Goal: Information Seeking & Learning: Learn about a topic

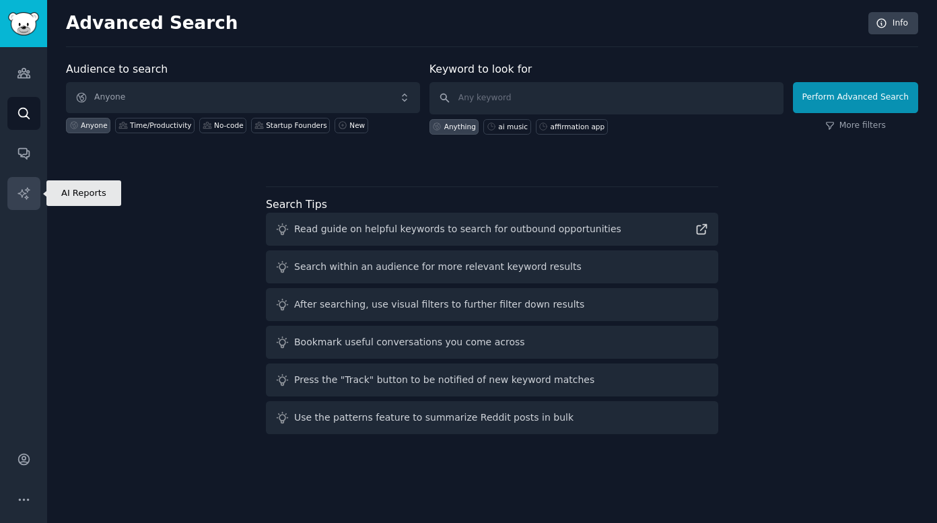
click at [28, 194] on icon "Sidebar" at bounding box center [24, 194] width 14 height 14
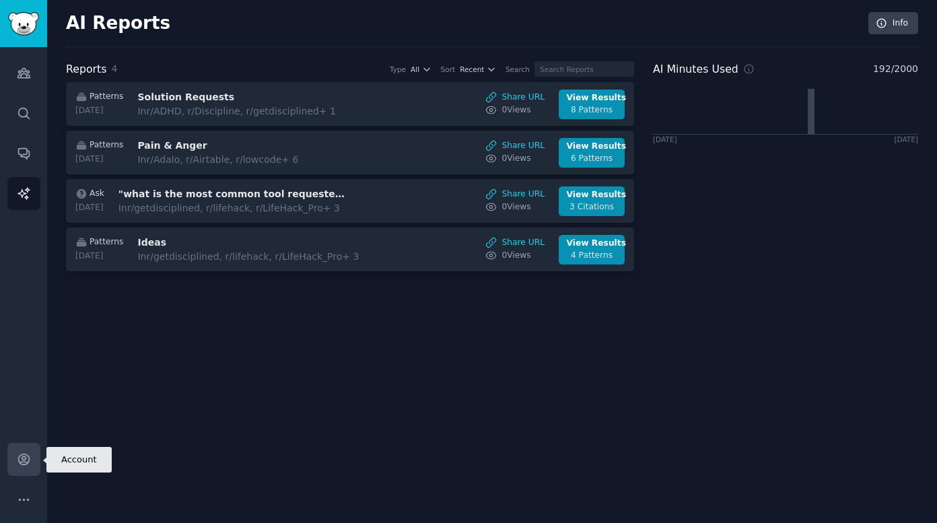
click at [22, 465] on icon "Sidebar" at bounding box center [23, 460] width 11 height 11
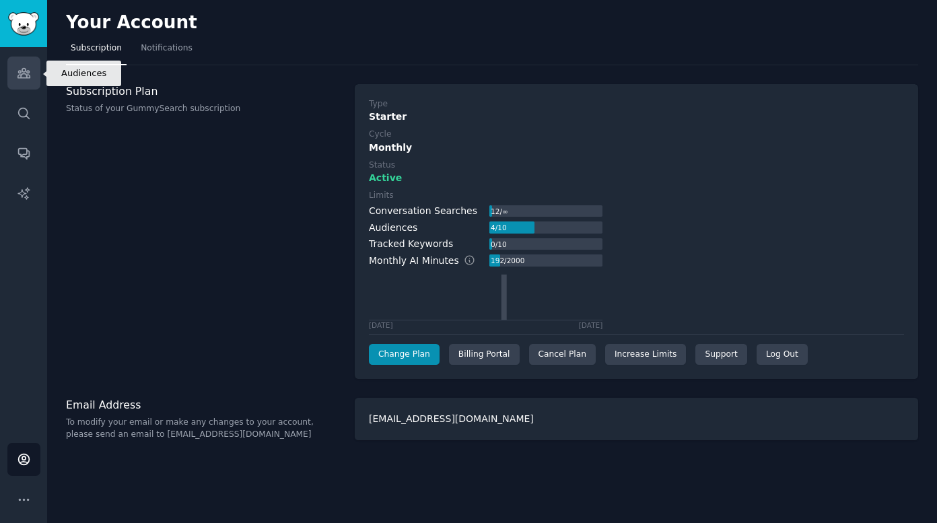
click at [22, 79] on icon "Sidebar" at bounding box center [24, 73] width 14 height 14
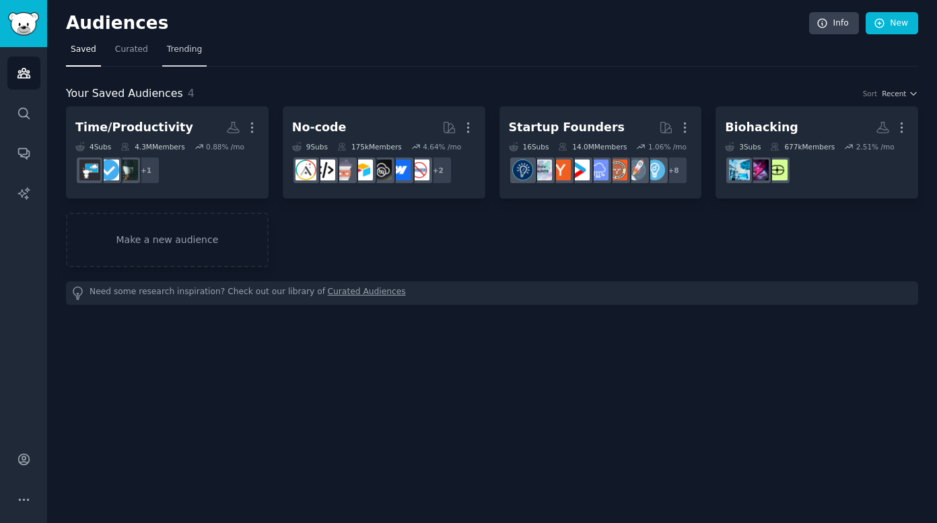
click at [166, 57] on link "Trending" at bounding box center [184, 53] width 44 height 28
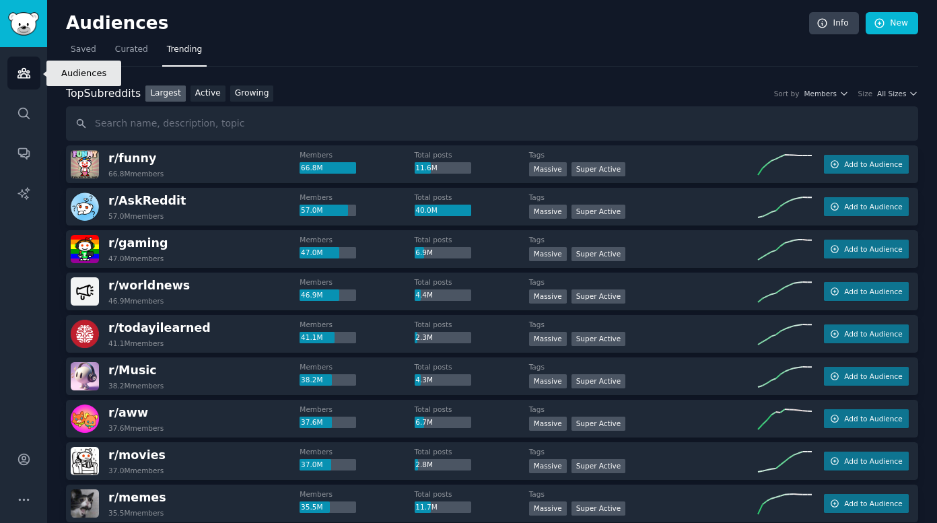
click at [28, 66] on icon "Sidebar" at bounding box center [24, 73] width 14 height 14
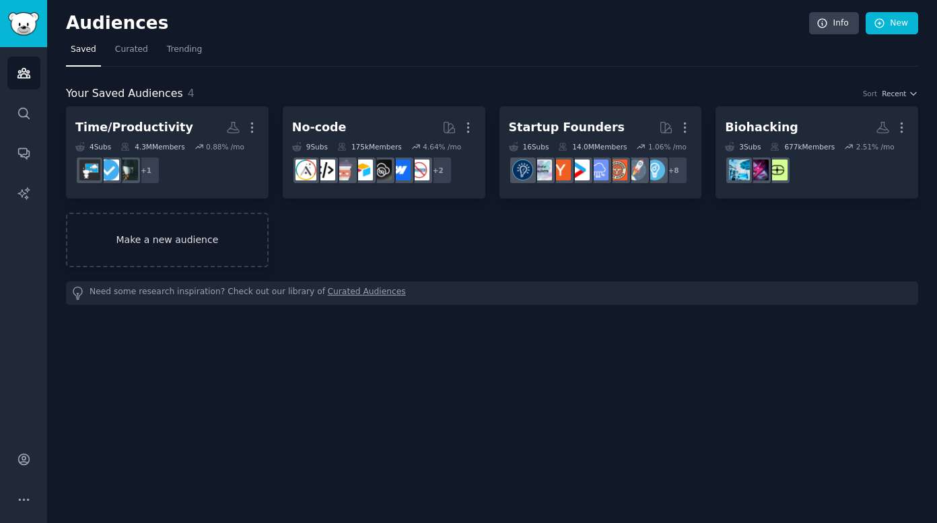
click at [174, 250] on link "Make a new audience" at bounding box center [167, 240] width 203 height 55
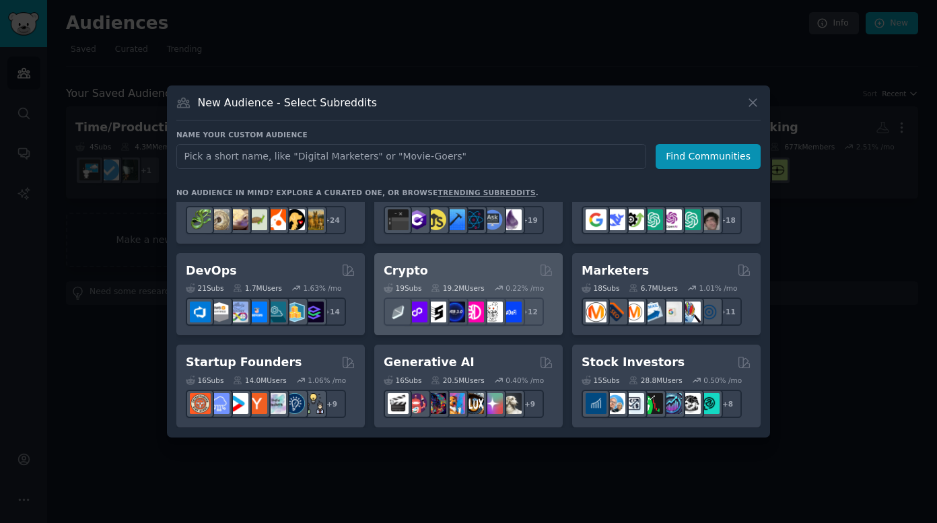
scroll to position [218, 0]
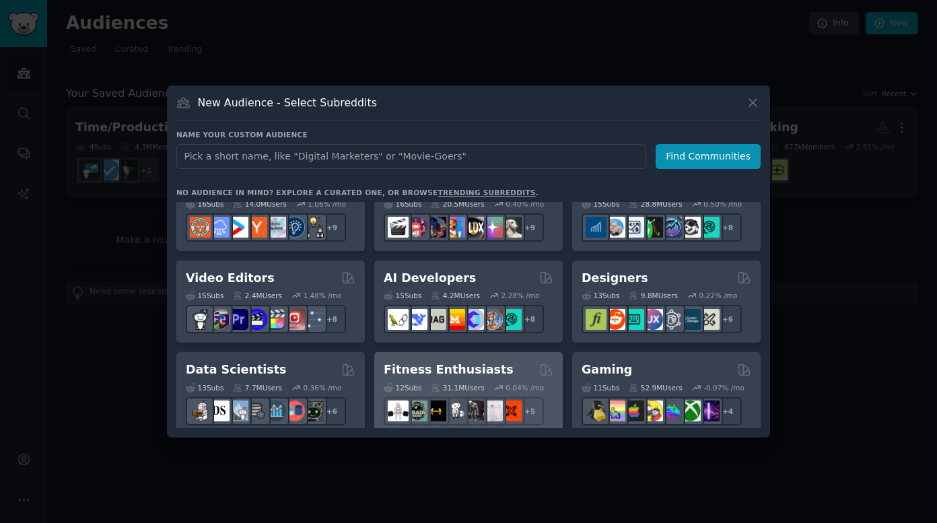
click at [449, 371] on h2 "Fitness Enthusiasts" at bounding box center [449, 370] width 130 height 17
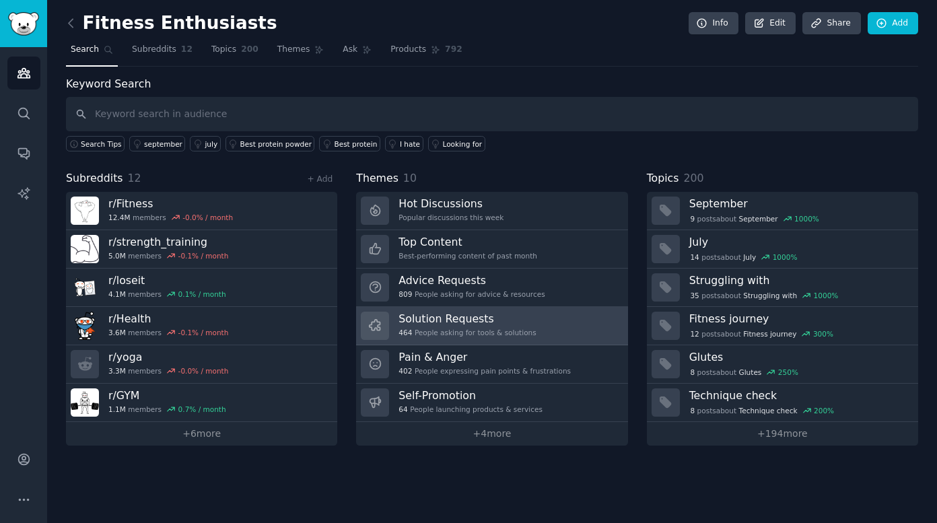
click at [439, 325] on h3 "Solution Requests" at bounding box center [467, 319] width 137 height 14
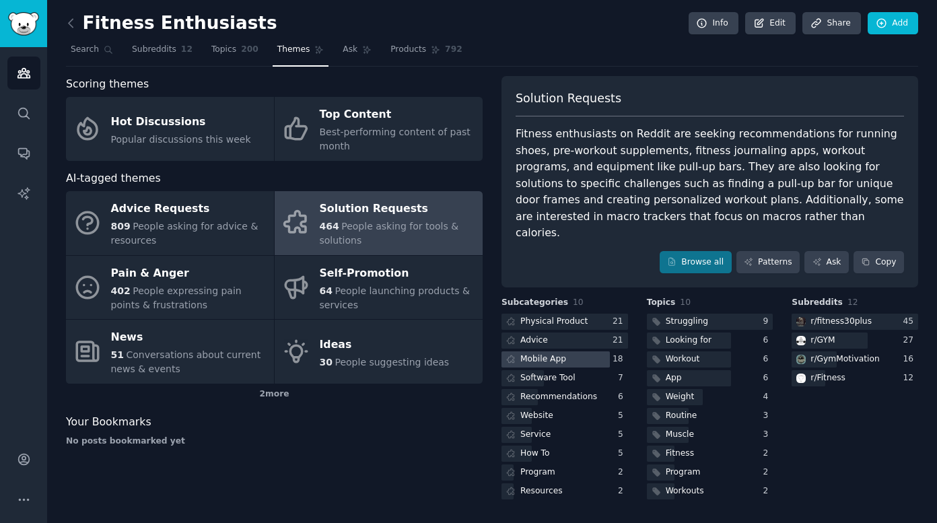
click at [539, 354] on div "Mobile App" at bounding box center [544, 360] width 46 height 12
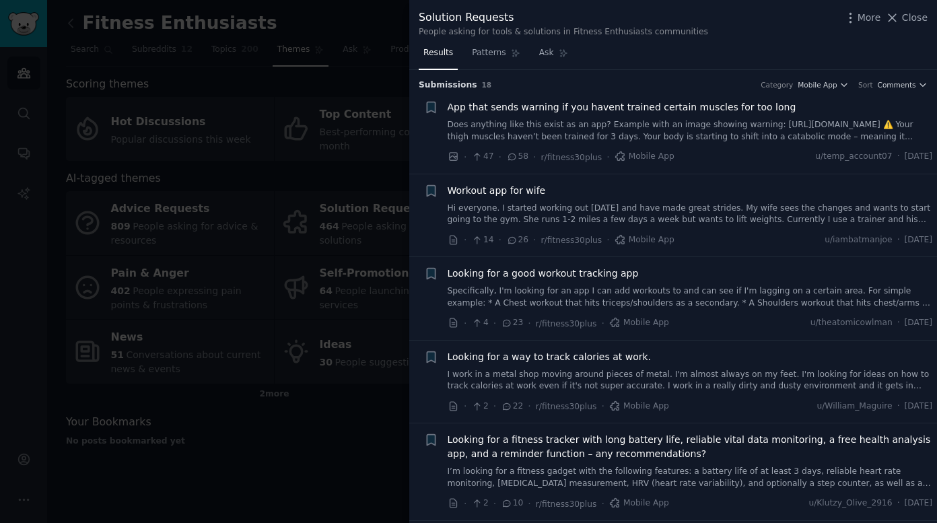
click at [903, 221] on link "Hi everyone. I started working out [DATE] and have made great strides. My wife …" at bounding box center [691, 215] width 486 height 24
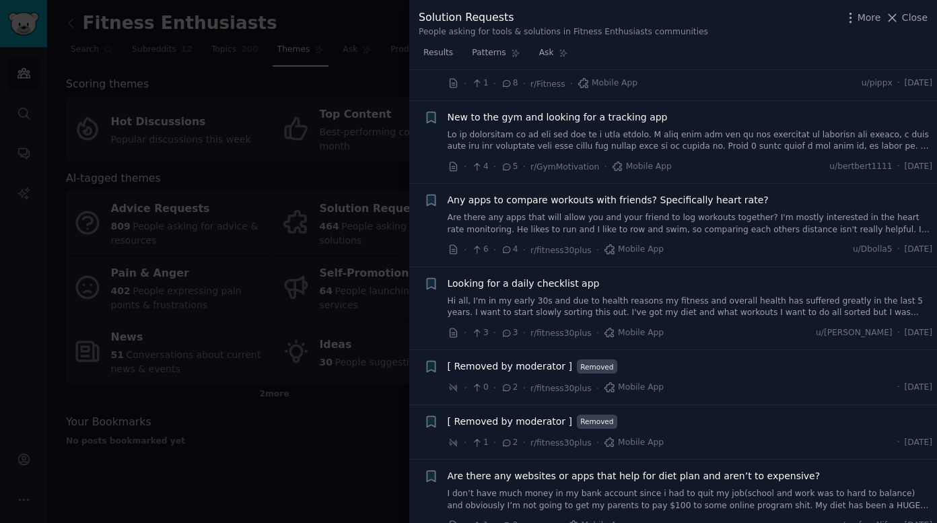
scroll to position [1127, 0]
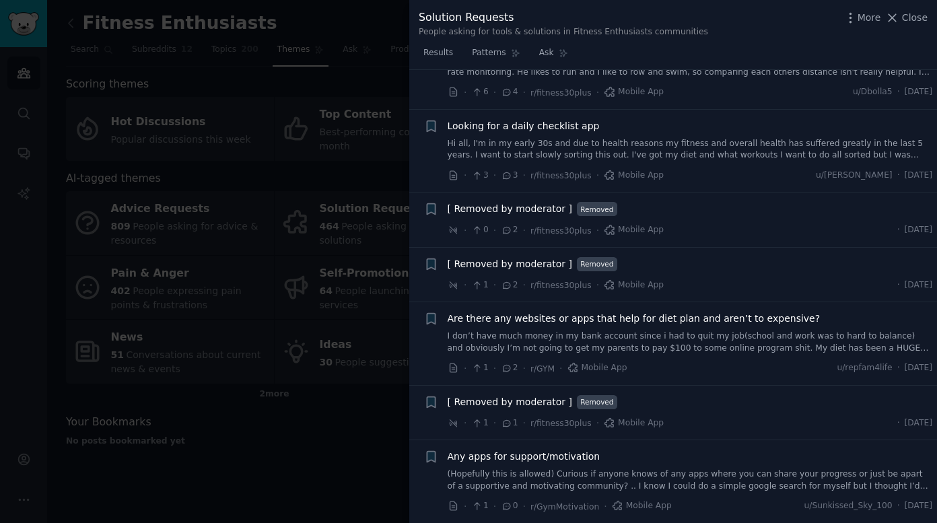
click at [597, 343] on link "I don’t have much money in my bank account since i had to quit my job(school an…" at bounding box center [691, 343] width 486 height 24
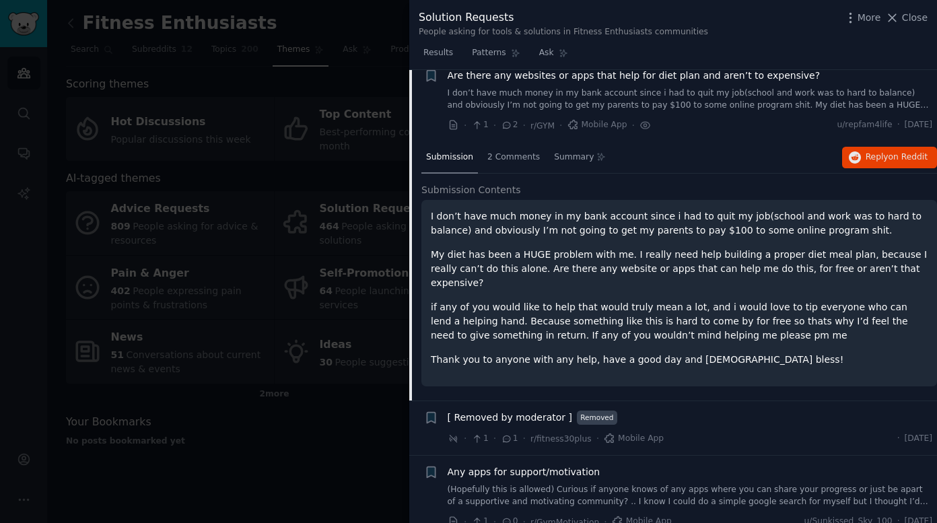
scroll to position [1170, 0]
click at [582, 485] on link "(Hopefully this is allowed) Curious if anyone knows of any apps where you can s…" at bounding box center [691, 495] width 486 height 24
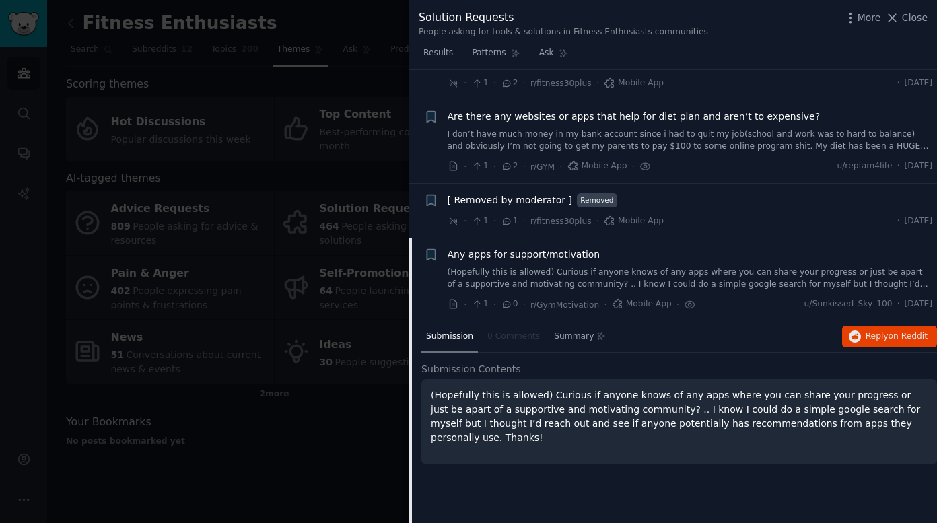
click at [578, 406] on p "(Hopefully this is allowed) Curious if anyone knows of any apps where you can s…" at bounding box center [679, 417] width 497 height 57
click at [319, 484] on div at bounding box center [468, 261] width 937 height 523
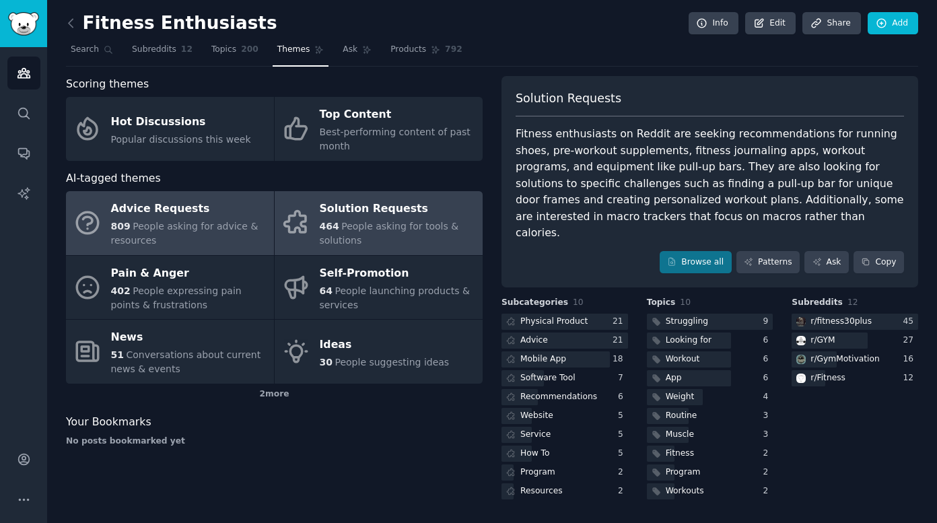
click at [192, 227] on span "People asking for advice & resources" at bounding box center [184, 233] width 147 height 25
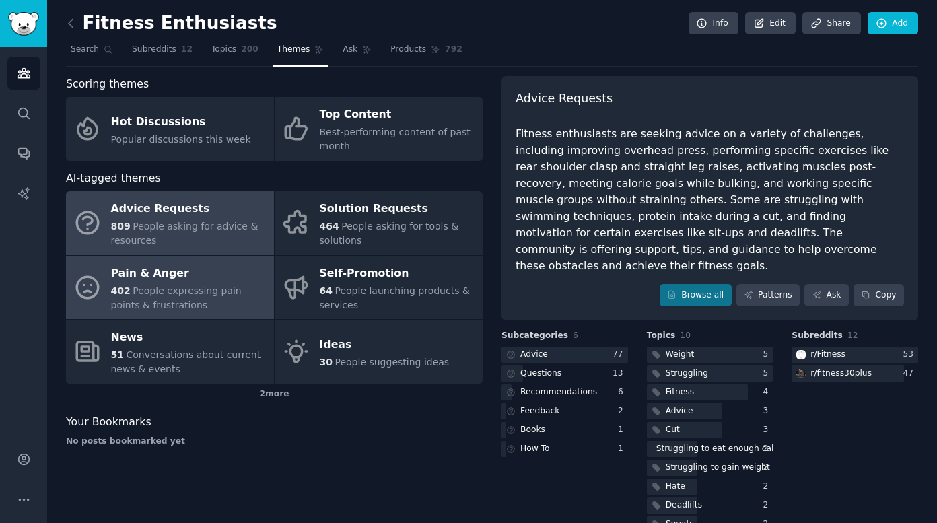
click at [147, 294] on span "People expressing pain points & frustrations" at bounding box center [176, 298] width 131 height 25
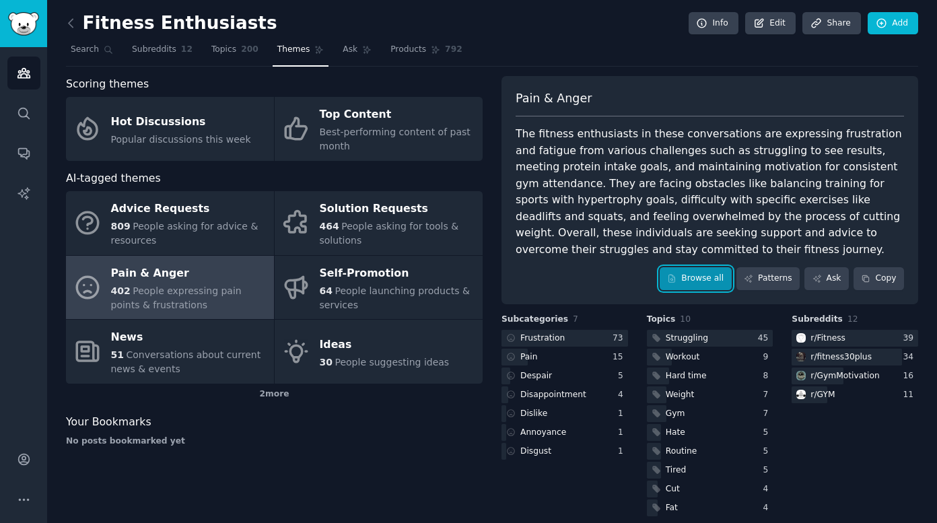
click at [703, 282] on link "Browse all" at bounding box center [696, 278] width 72 height 23
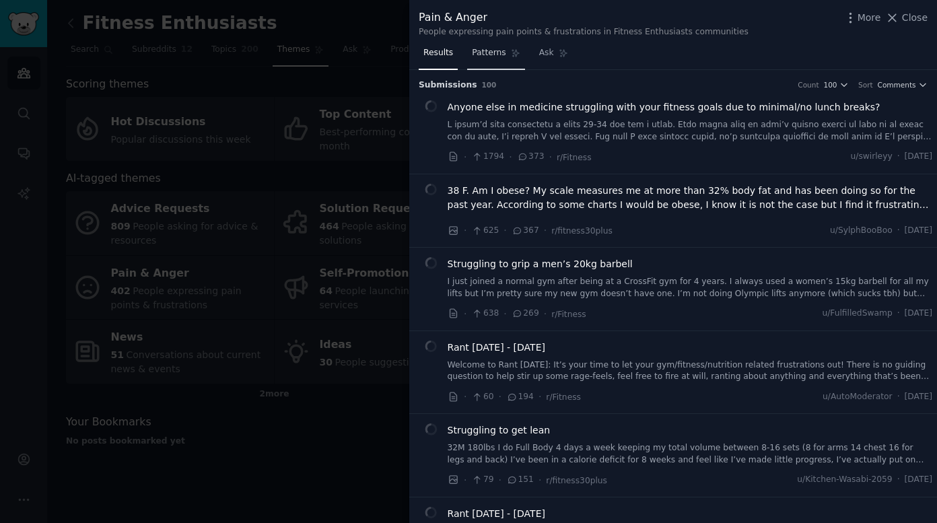
click at [494, 53] on span "Patterns" at bounding box center [489, 53] width 34 height 12
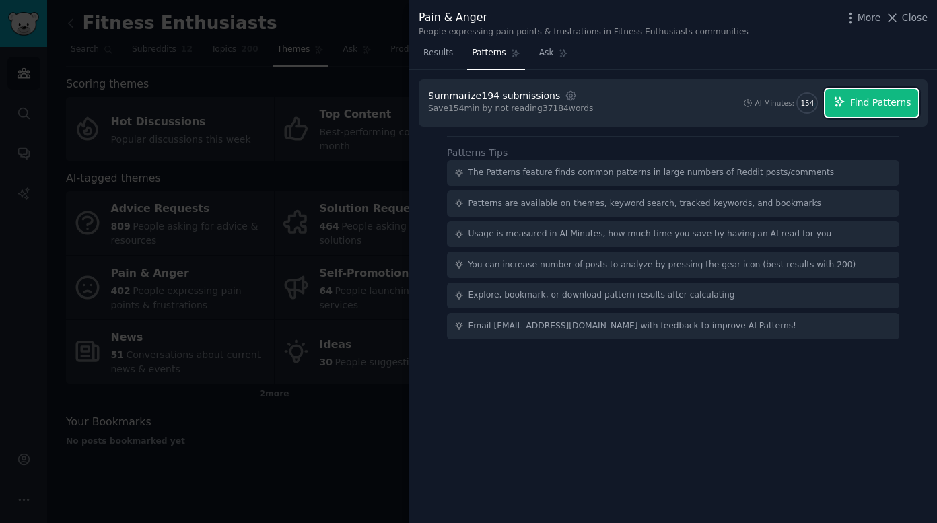
click at [901, 102] on span "Find Patterns" at bounding box center [881, 103] width 61 height 14
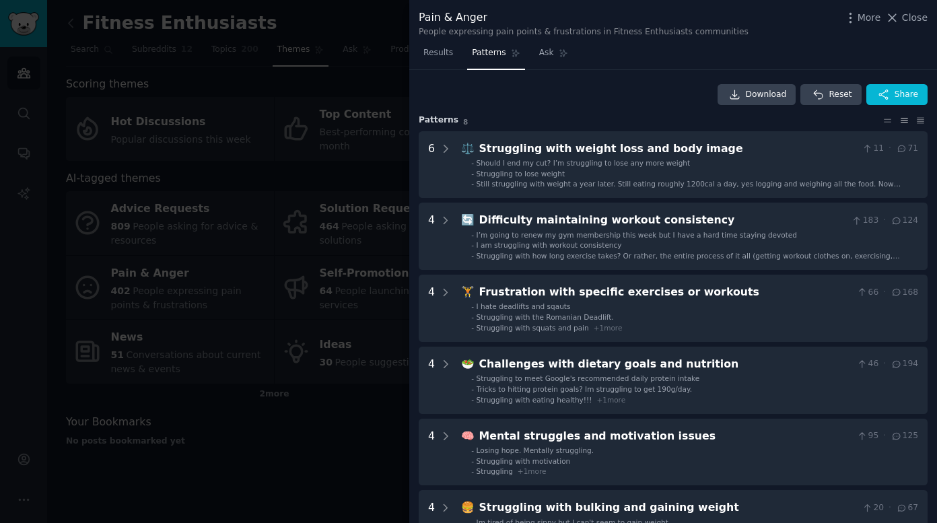
click at [232, 472] on div at bounding box center [468, 261] width 937 height 523
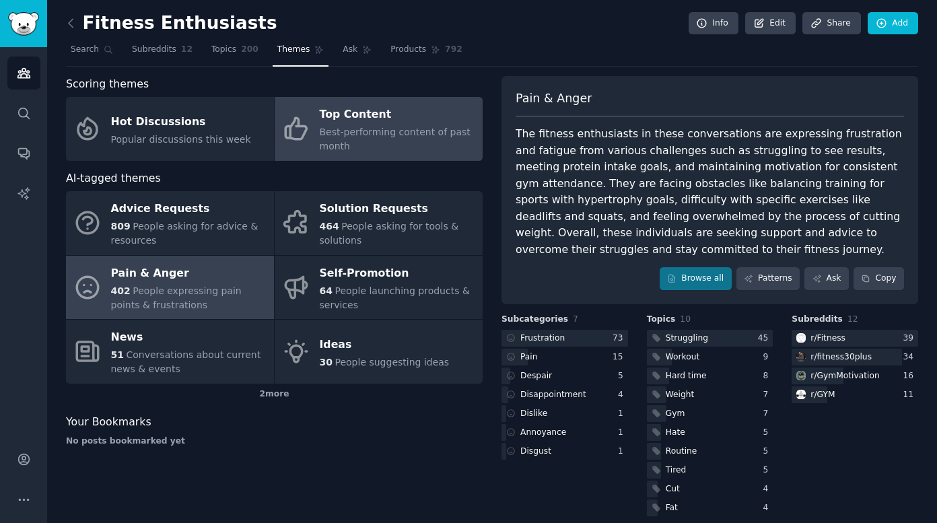
click at [383, 137] on div "Best-performing content of past month" at bounding box center [398, 139] width 156 height 28
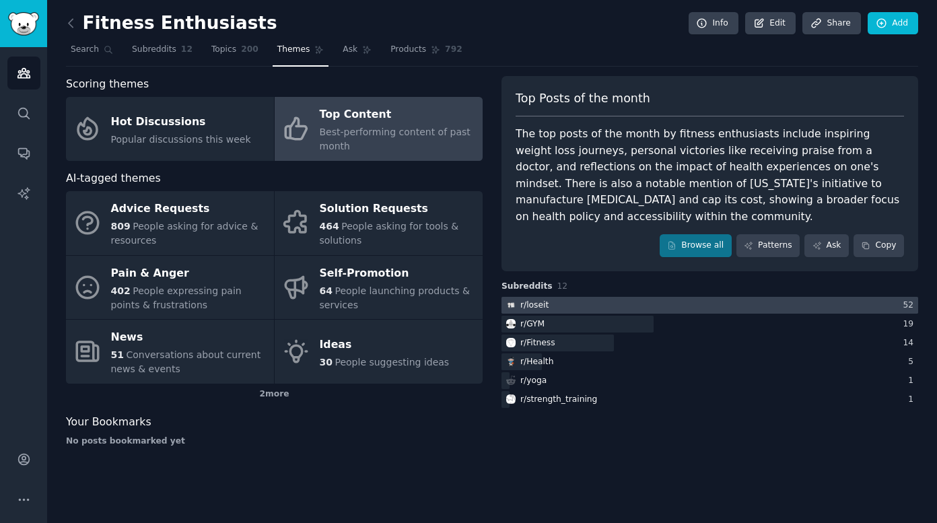
click at [608, 297] on div at bounding box center [710, 305] width 417 height 17
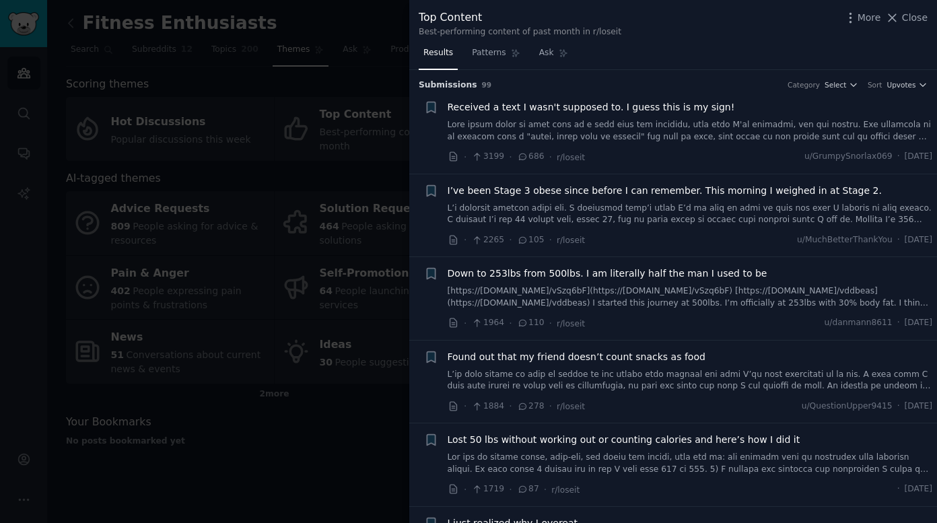
click at [888, 137] on link at bounding box center [691, 131] width 486 height 24
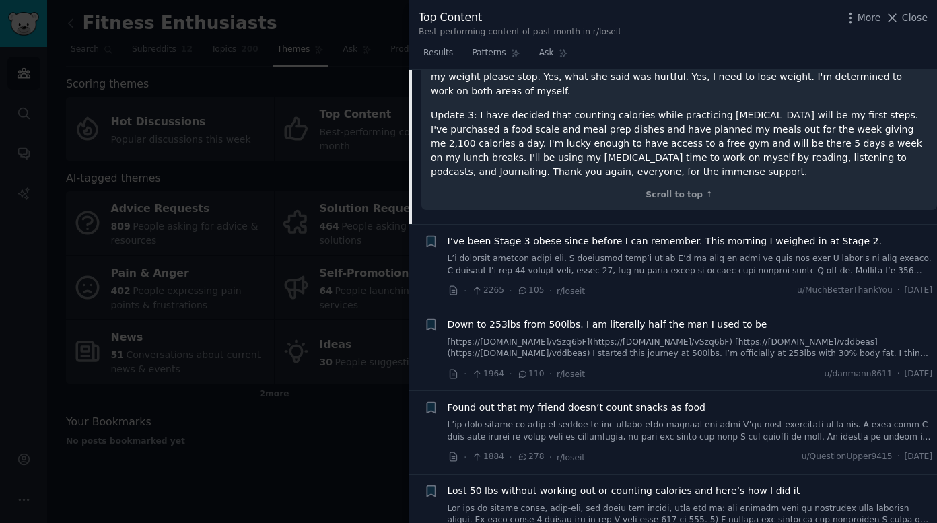
scroll to position [599, 0]
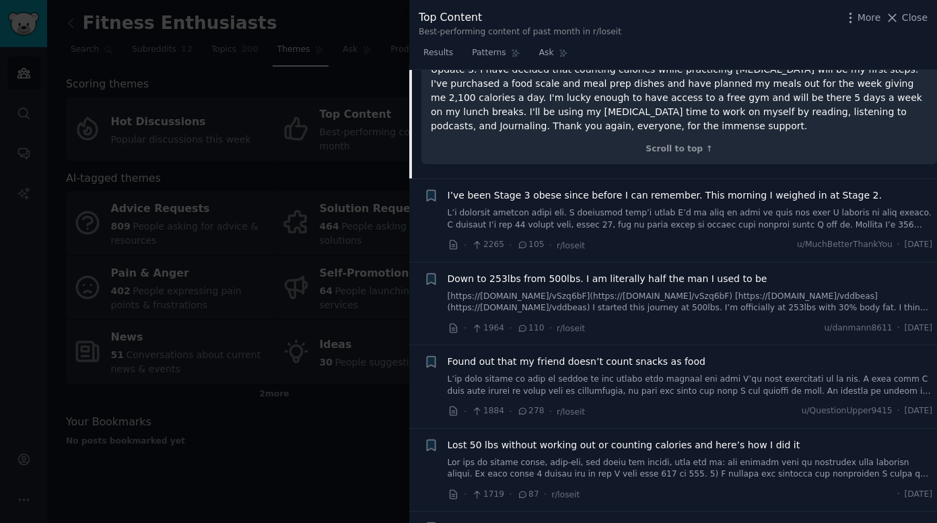
click at [211, 432] on div at bounding box center [468, 261] width 937 height 523
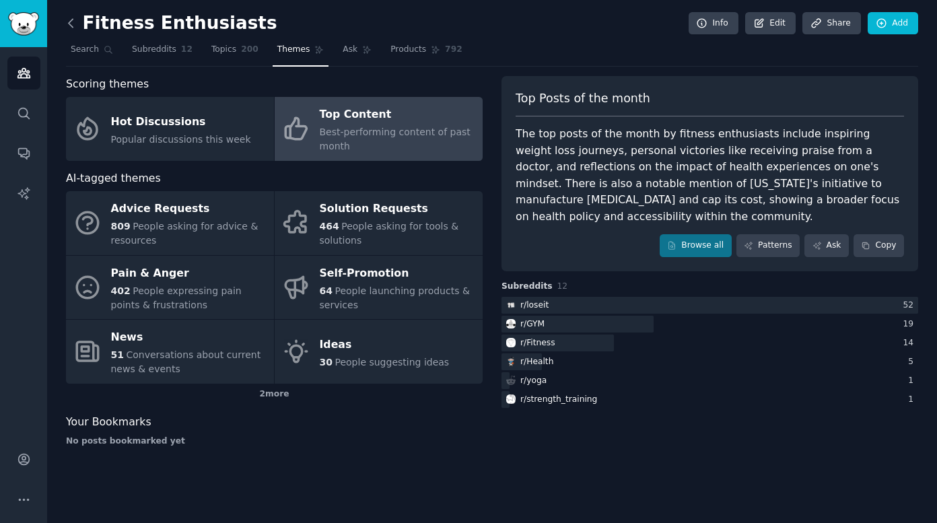
click at [74, 20] on icon at bounding box center [71, 23] width 14 height 14
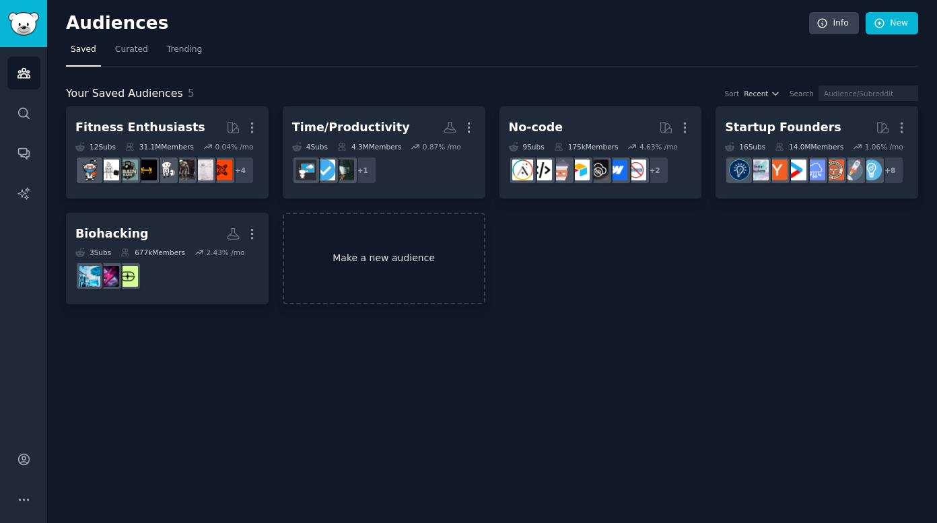
click at [378, 273] on link "Make a new audience" at bounding box center [384, 259] width 203 height 92
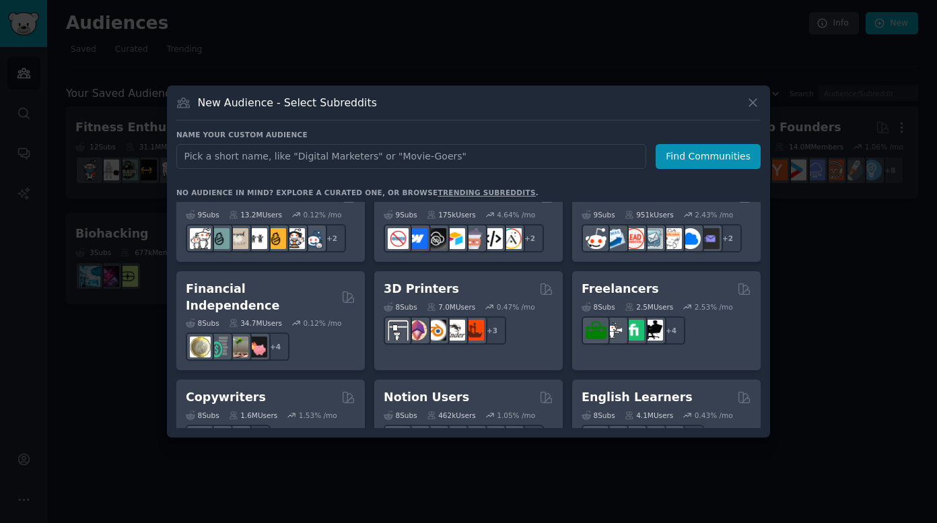
scroll to position [667, 0]
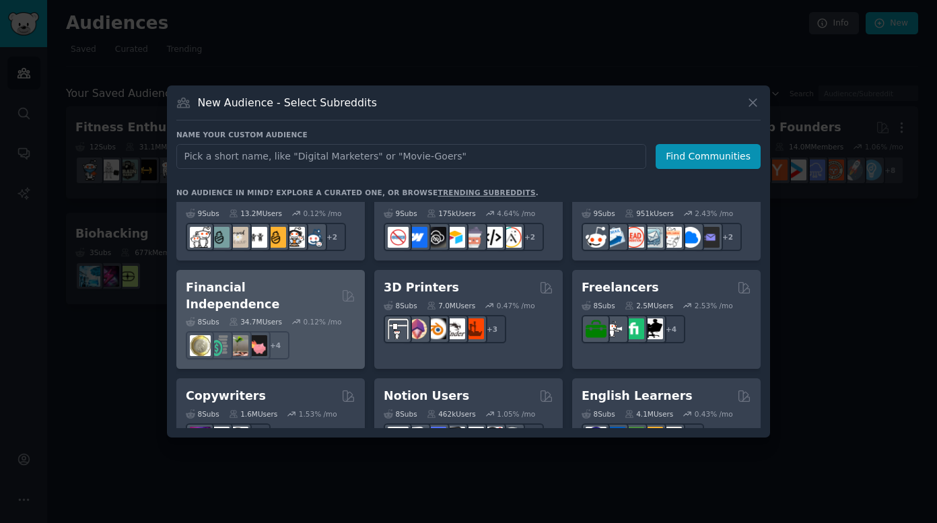
click at [279, 294] on h2 "Financial Independence" at bounding box center [261, 295] width 151 height 33
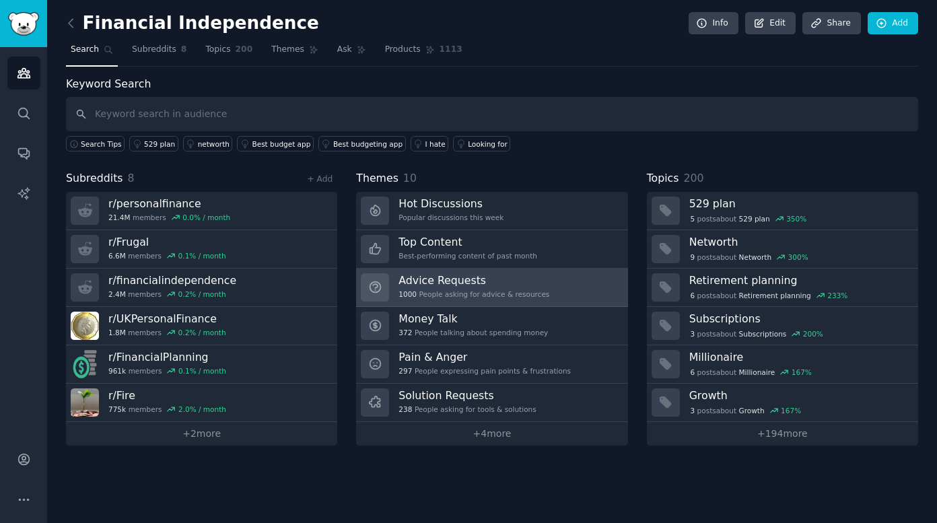
click at [469, 279] on h3 "Advice Requests" at bounding box center [474, 280] width 151 height 14
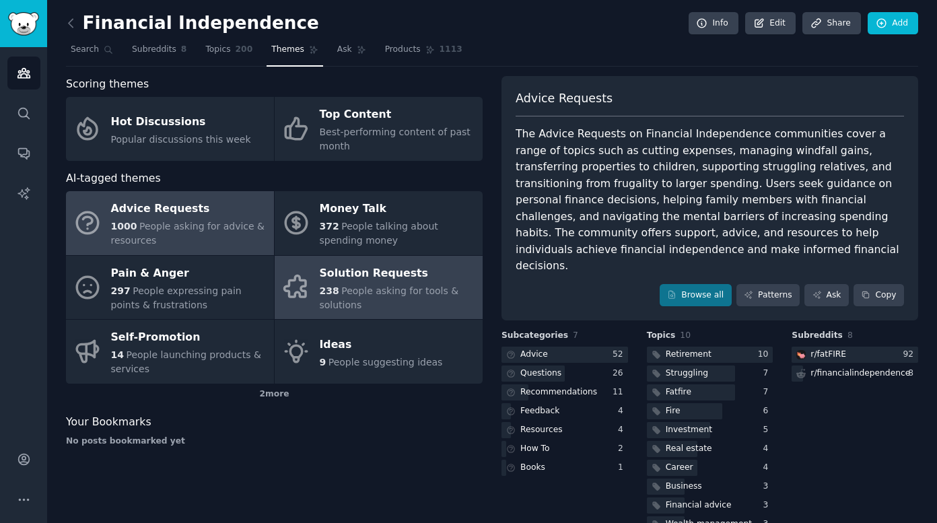
click at [433, 297] on div "238 People asking for tools & solutions" at bounding box center [398, 298] width 156 height 28
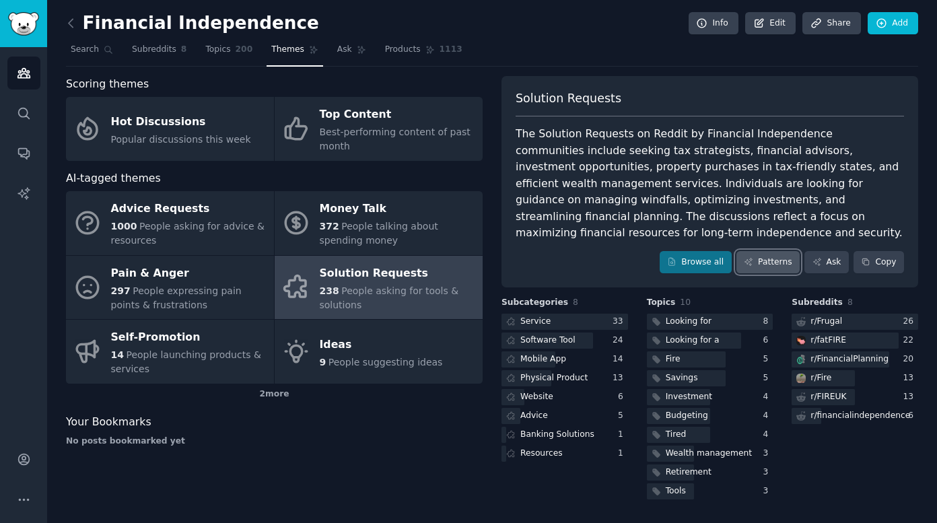
click at [779, 251] on link "Patterns" at bounding box center [768, 262] width 63 height 23
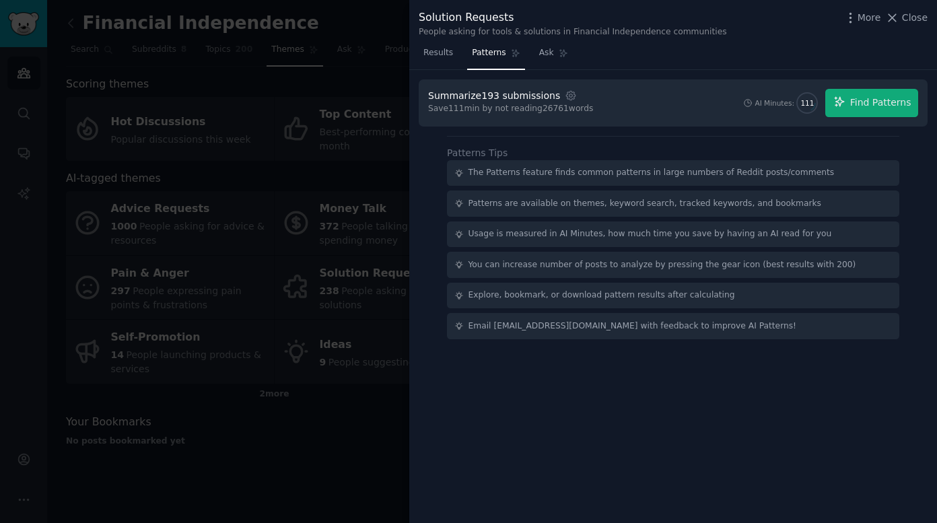
click at [873, 122] on div "Summarize 193 submissions Settings Save 111 min by not reading 26761 words AI M…" at bounding box center [673, 102] width 509 height 47
click at [877, 106] on span "Find Patterns" at bounding box center [881, 103] width 61 height 14
